Goal: Check status: Check status

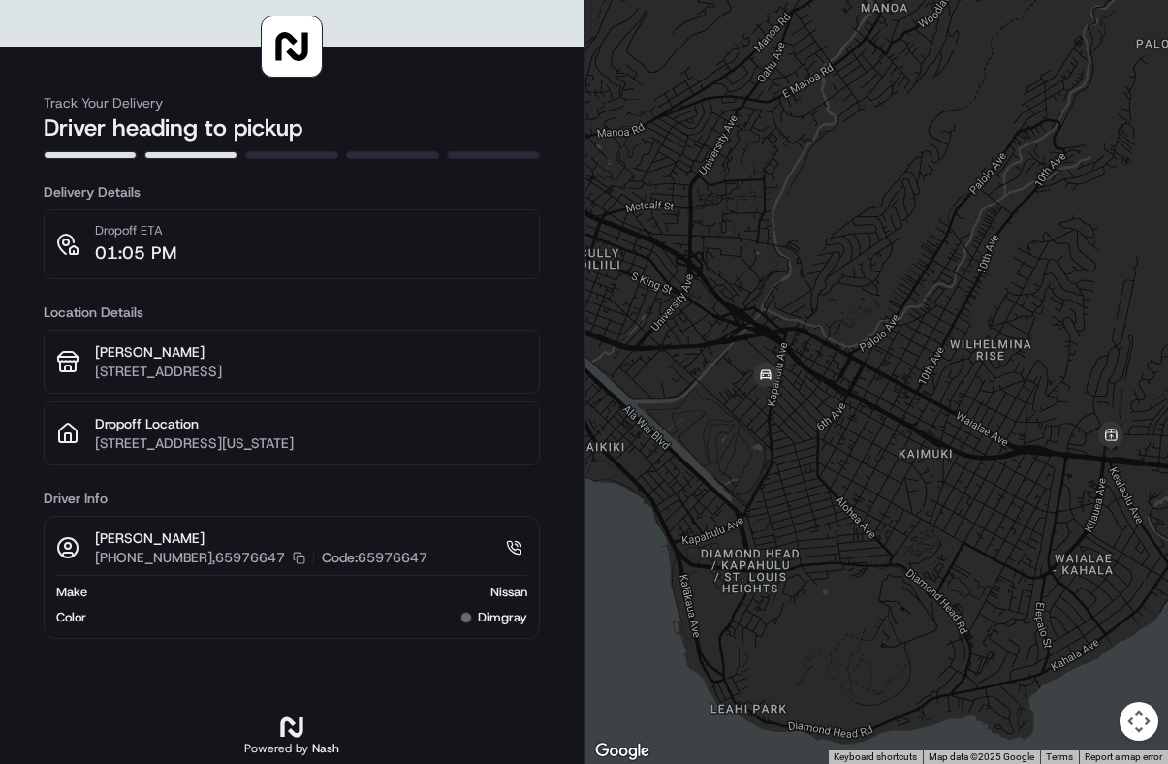
drag, startPoint x: 794, startPoint y: 429, endPoint x: 682, endPoint y: 382, distance: 121.1
click at [682, 382] on div at bounding box center [876, 382] width 583 height 764
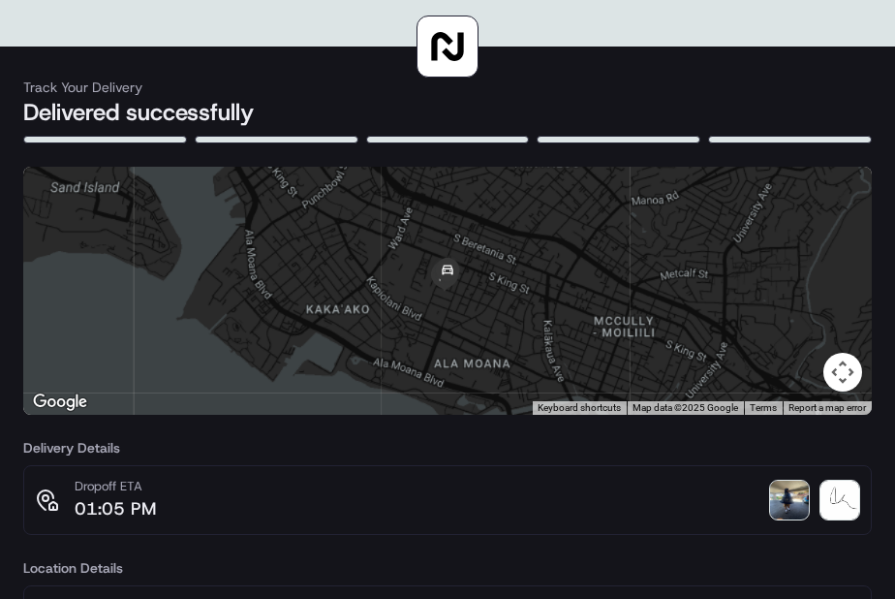
click at [787, 504] on img at bounding box center [789, 500] width 39 height 39
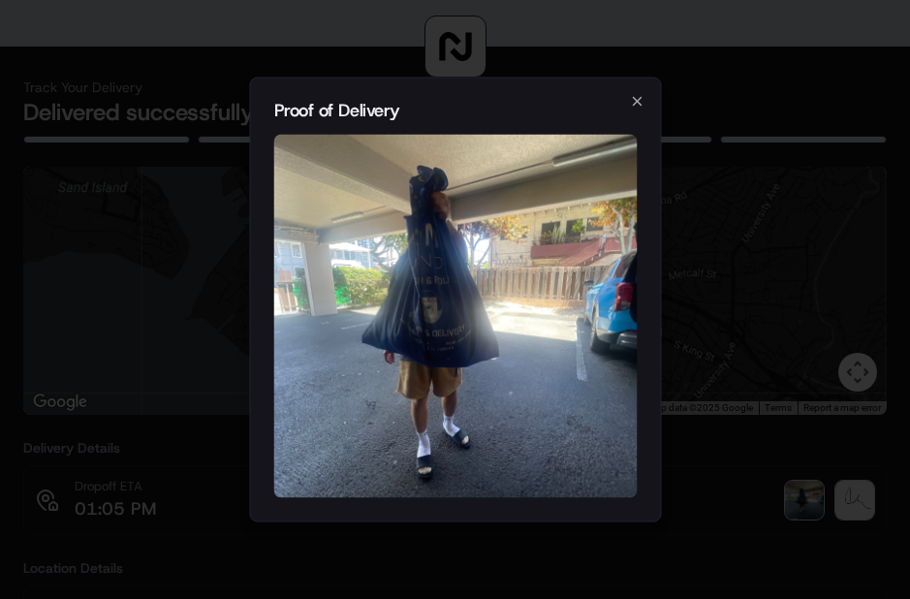
click at [751, 287] on div at bounding box center [455, 299] width 910 height 599
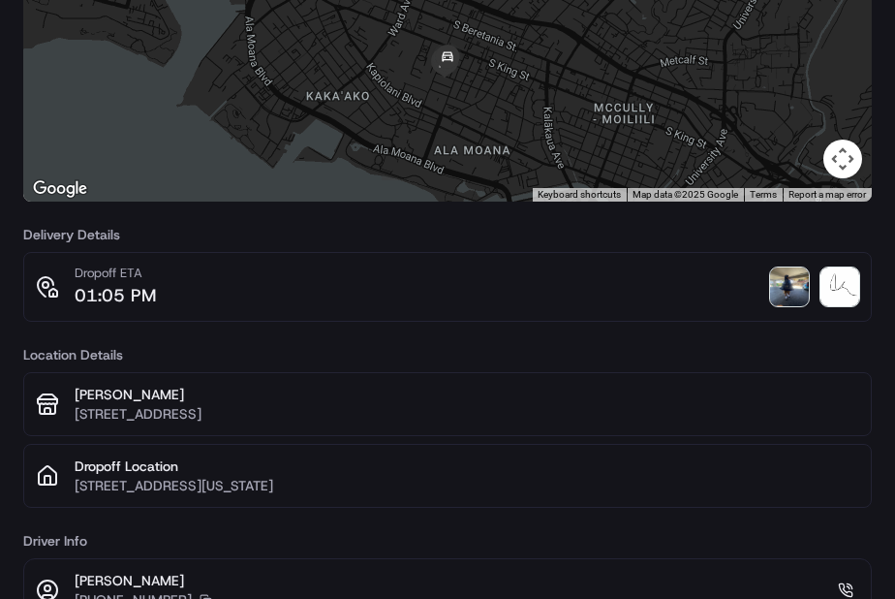
scroll to position [212, 0]
click at [782, 287] on img at bounding box center [789, 287] width 39 height 39
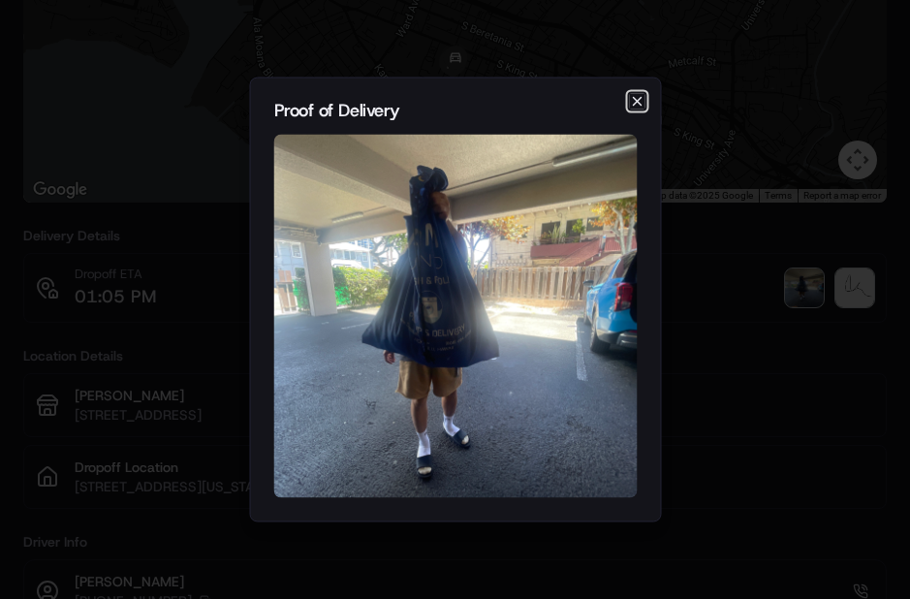
click at [641, 99] on icon "button" at bounding box center [637, 102] width 16 height 16
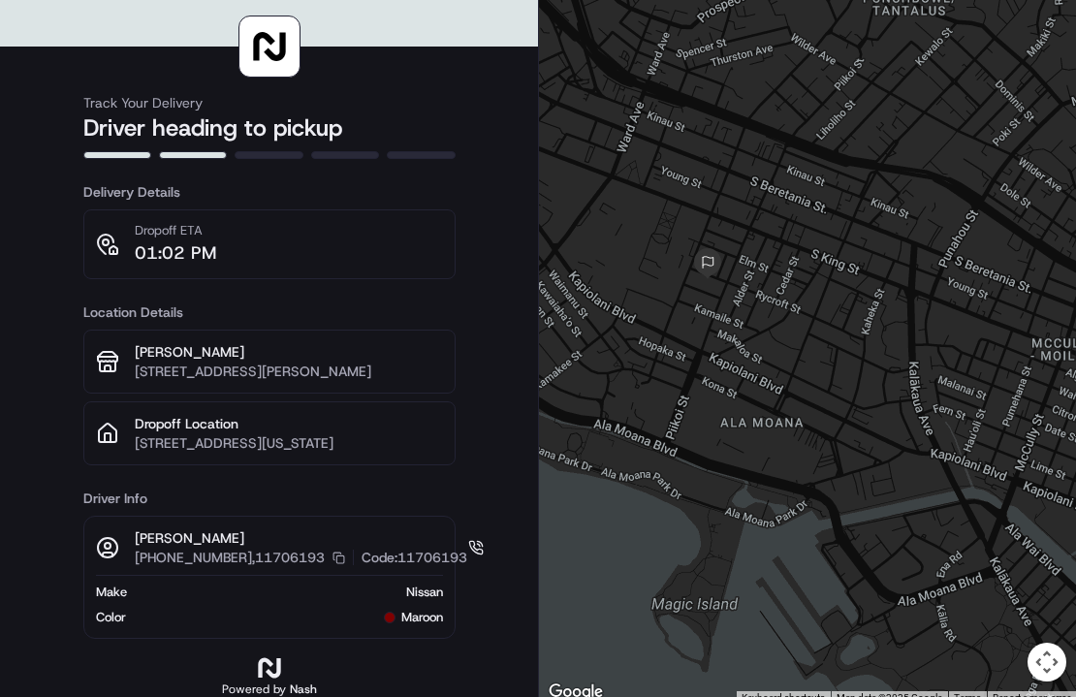
drag, startPoint x: 800, startPoint y: 296, endPoint x: 986, endPoint y: 475, distance: 258.4
click at [986, 475] on div at bounding box center [807, 352] width 537 height 704
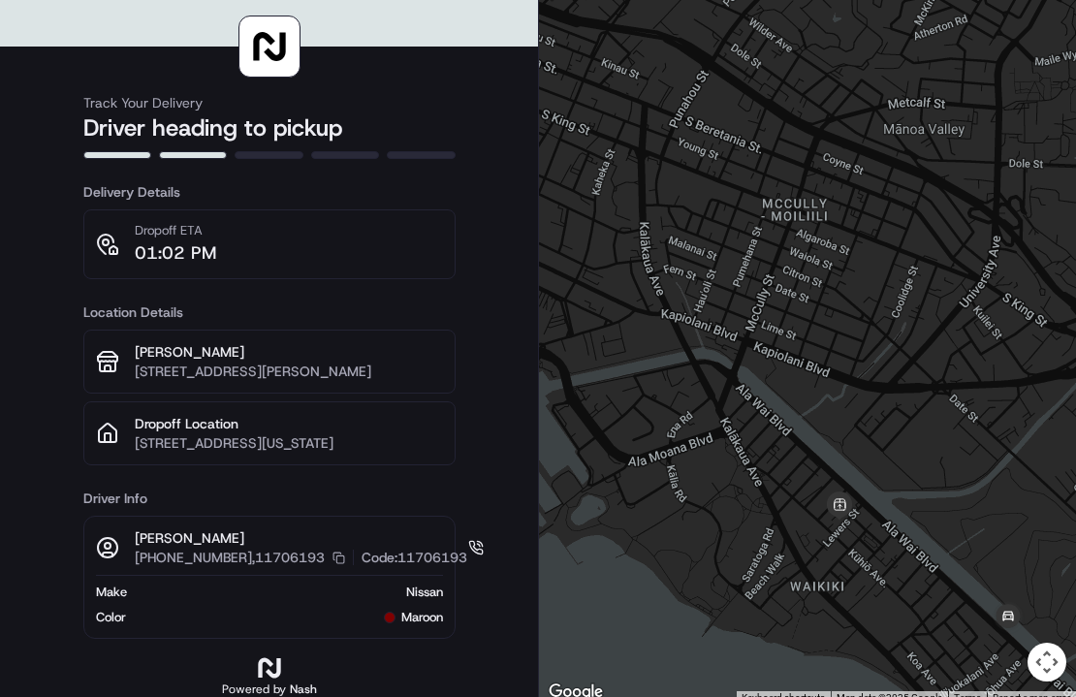
drag, startPoint x: 904, startPoint y: 403, endPoint x: 717, endPoint y: 286, distance: 220.7
click at [573, 222] on div at bounding box center [807, 352] width 537 height 704
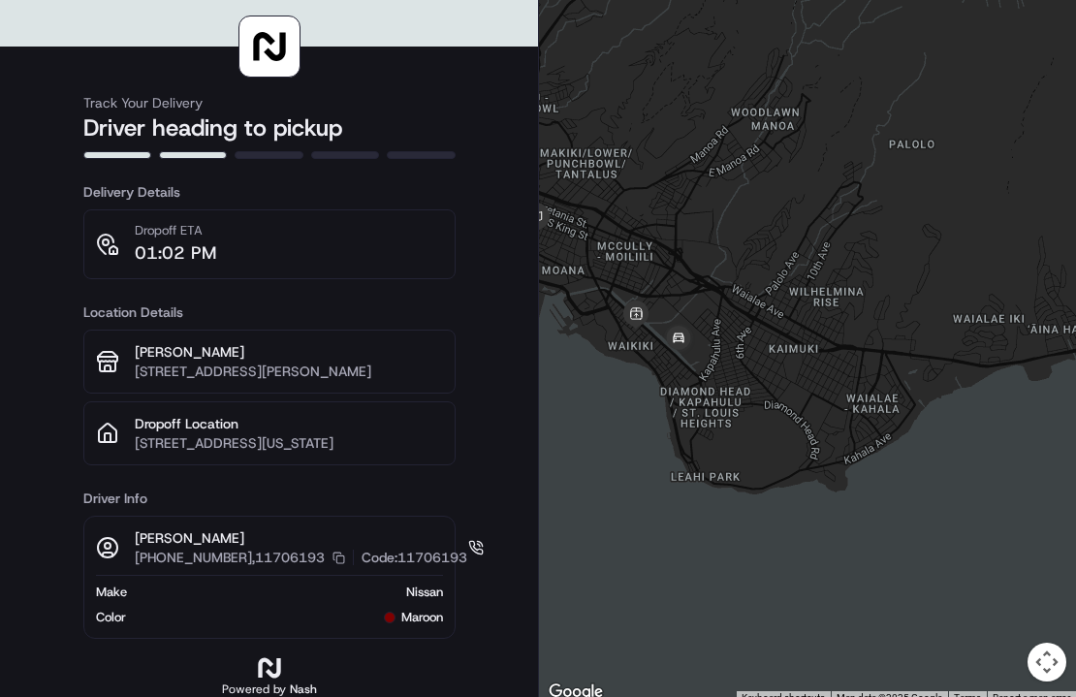
drag, startPoint x: 675, startPoint y: 351, endPoint x: 764, endPoint y: 393, distance: 97.9
click at [764, 393] on div at bounding box center [807, 352] width 537 height 704
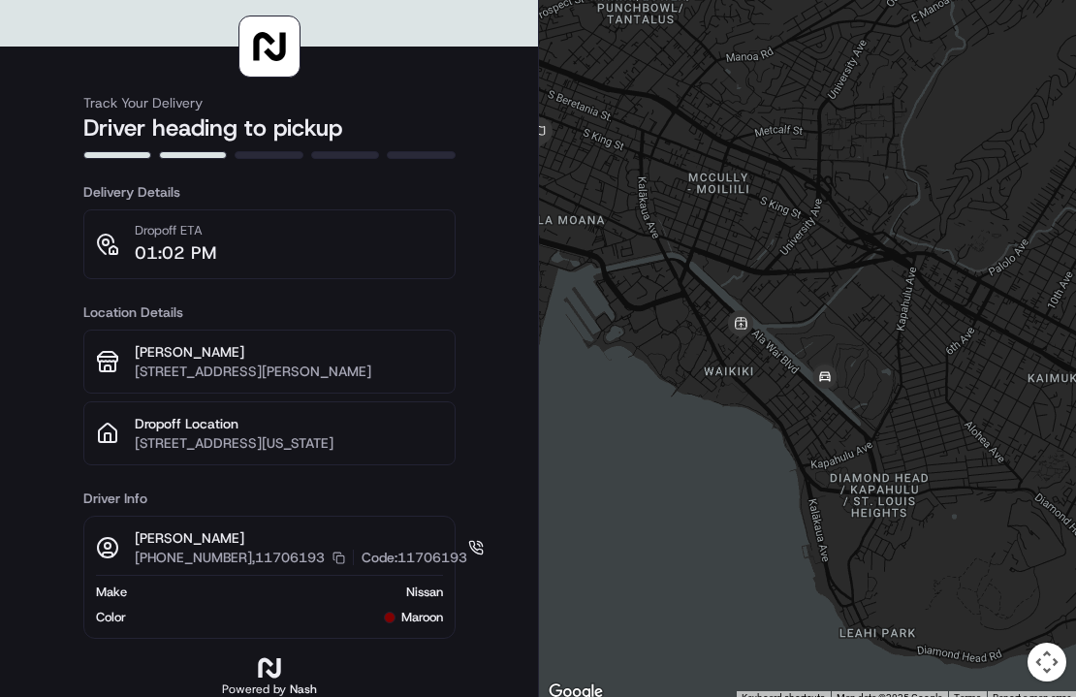
drag, startPoint x: 732, startPoint y: 433, endPoint x: 865, endPoint y: 457, distance: 135.9
click at [865, 457] on div at bounding box center [807, 352] width 537 height 704
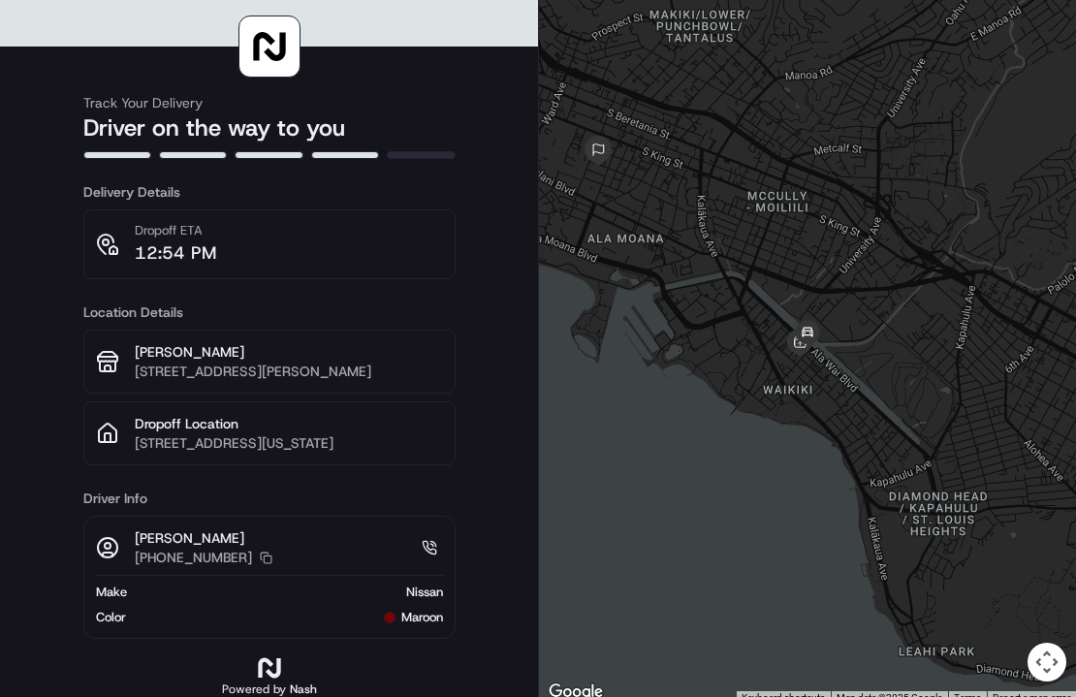
scroll to position [8, 0]
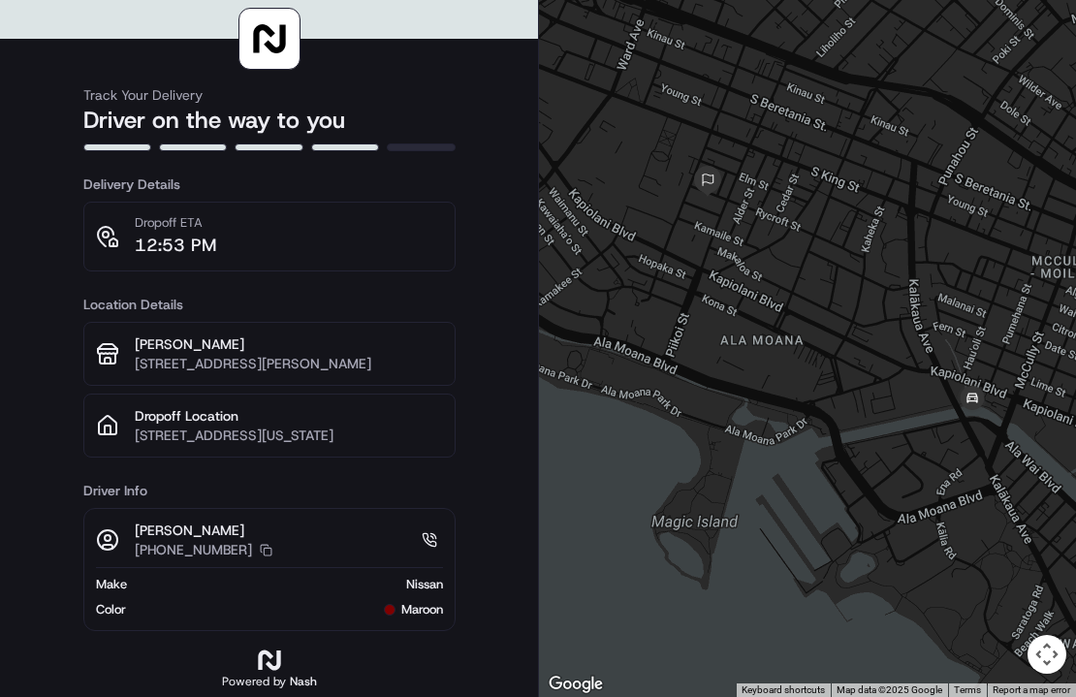
drag, startPoint x: 670, startPoint y: 275, endPoint x: 836, endPoint y: 350, distance: 182.6
click at [836, 350] on div at bounding box center [807, 344] width 537 height 704
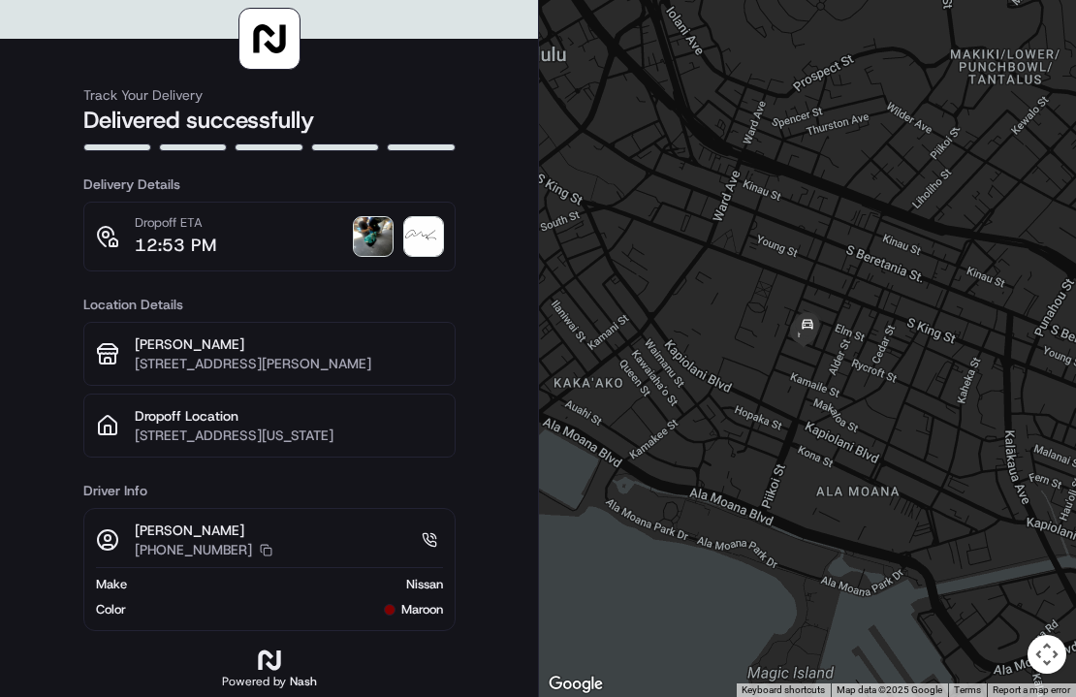
scroll to position [0, 0]
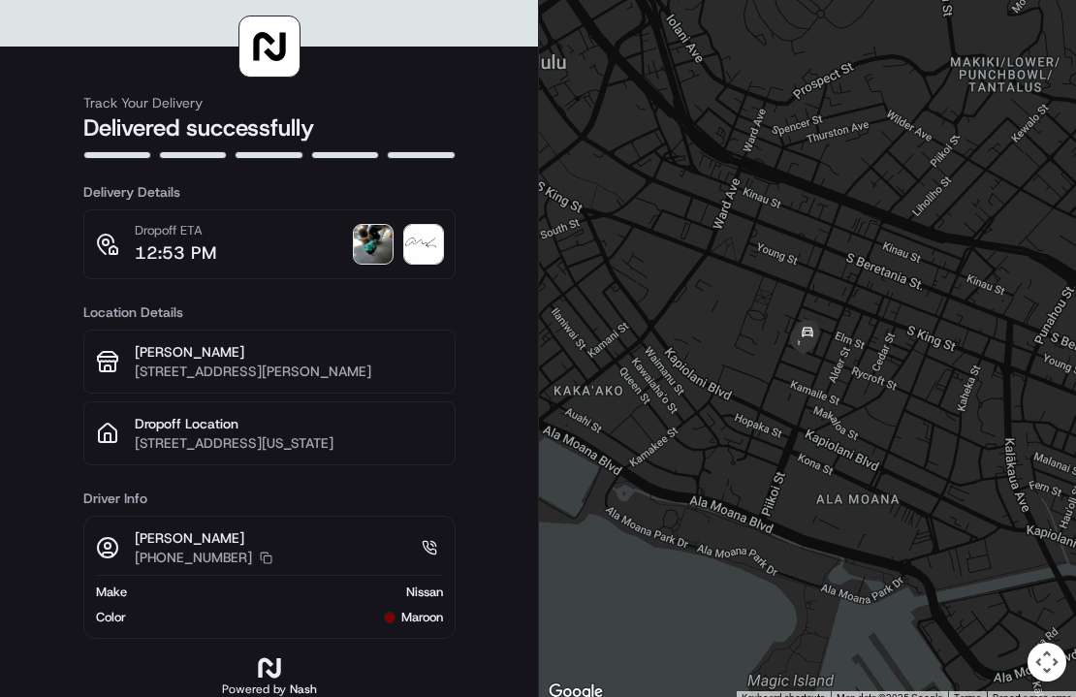
click at [373, 244] on img at bounding box center [373, 244] width 39 height 39
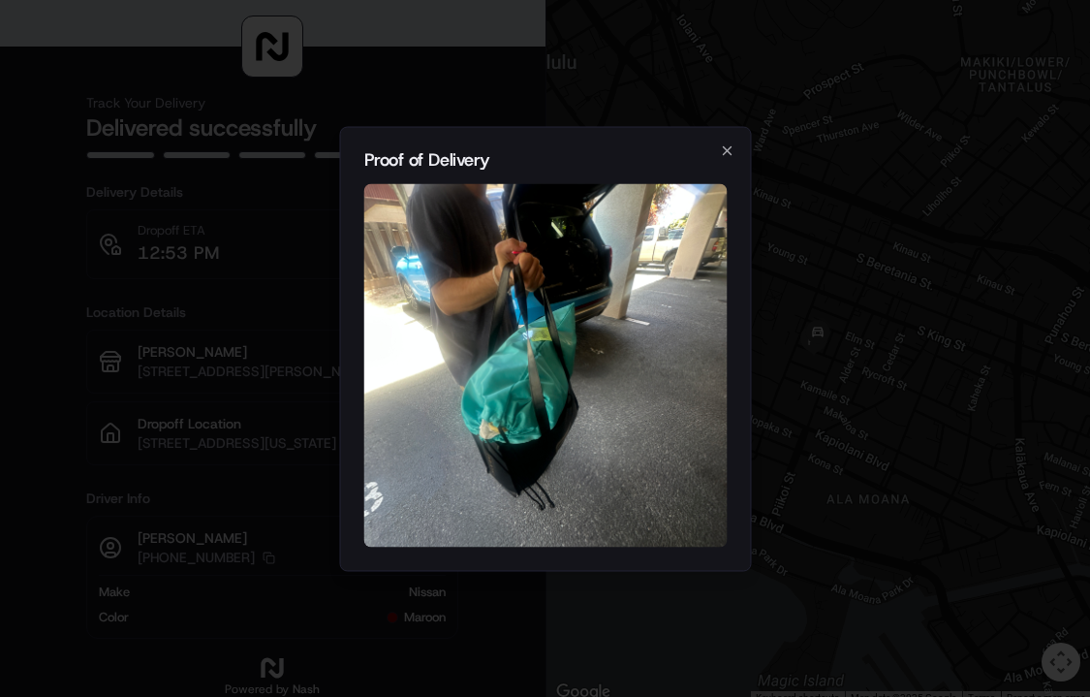
click at [72, 79] on div at bounding box center [545, 348] width 1090 height 697
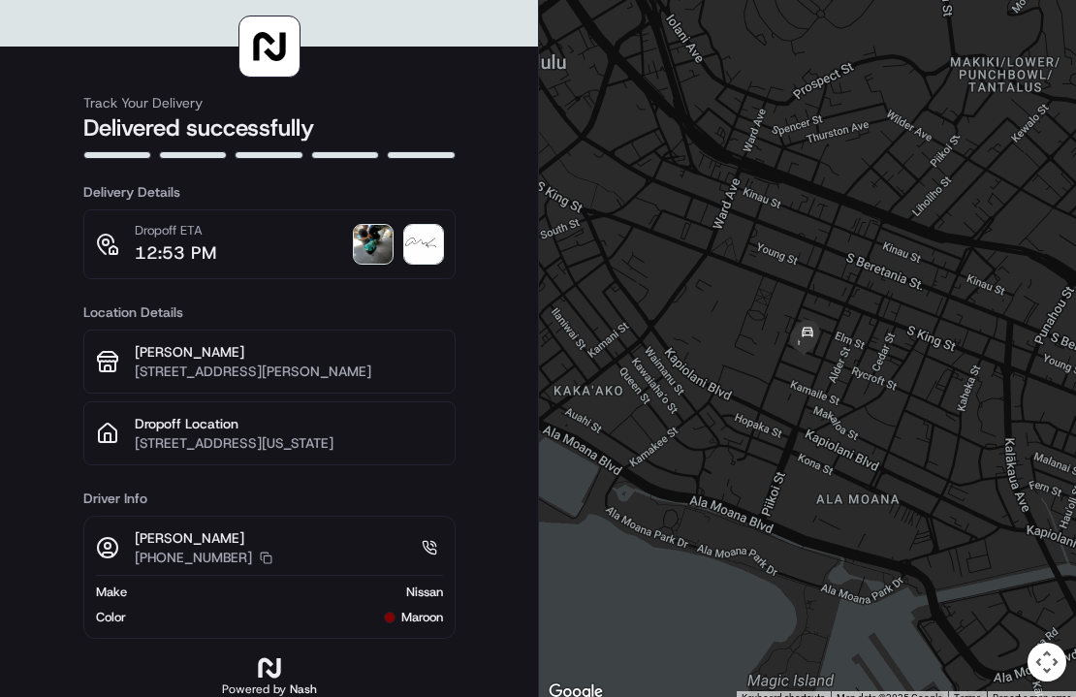
click at [376, 252] on img at bounding box center [373, 244] width 39 height 39
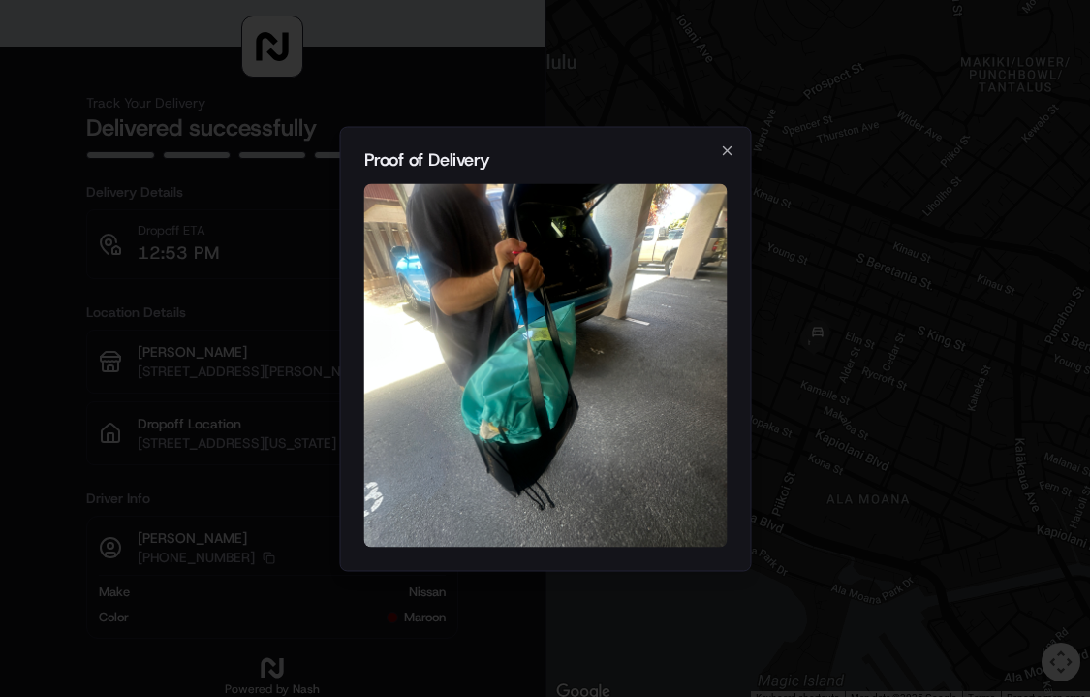
click at [104, 252] on div at bounding box center [545, 348] width 1090 height 697
